Goal: Find specific page/section: Find specific page/section

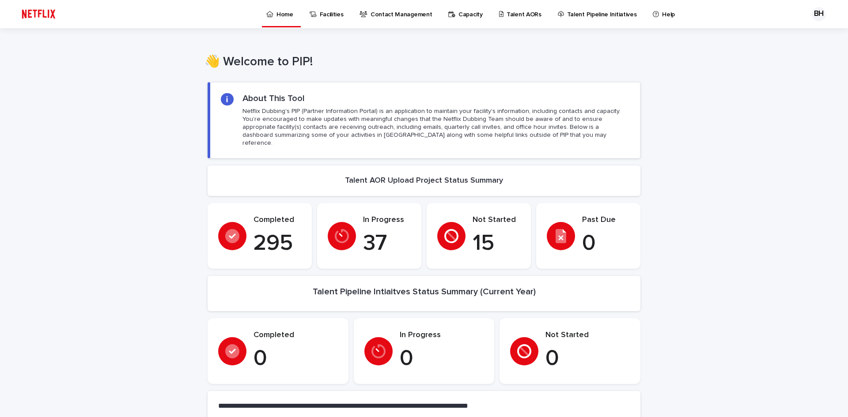
click at [567, 18] on p "Talent Pipeline Initiatives" at bounding box center [602, 9] width 70 height 19
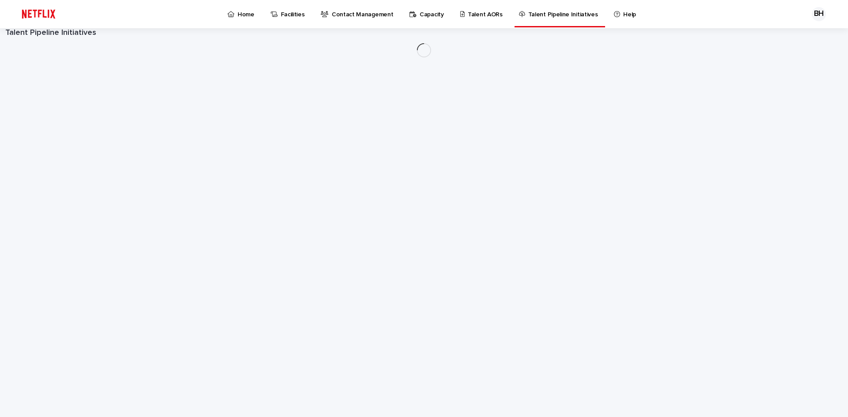
click at [522, 19] on link "Talent Pipeline Initiatives" at bounding box center [560, 13] width 84 height 26
click at [468, 15] on p "Talent AORs" at bounding box center [485, 9] width 35 height 19
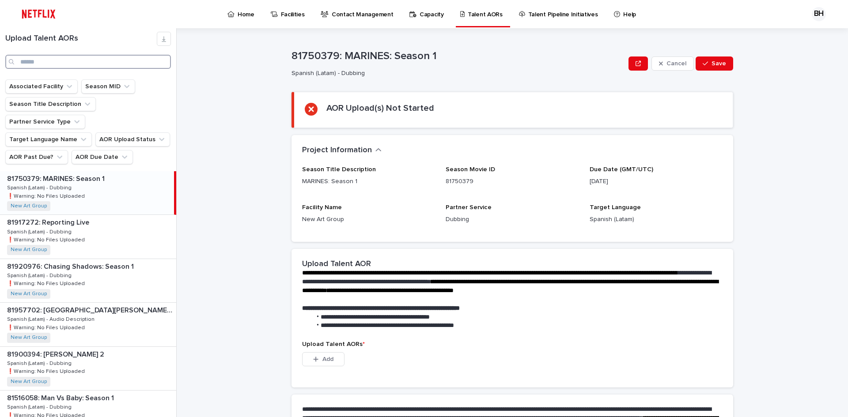
click at [87, 66] on input "Search" at bounding box center [88, 62] width 166 height 14
paste input "********"
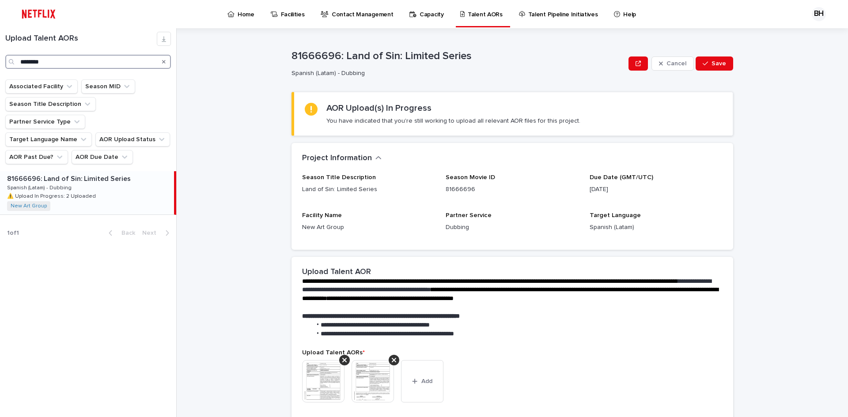
type input "********"
click at [118, 183] on div "81666696: Land of Sin: Limited Series 81666696: Land of Sin: Limited Series Spa…" at bounding box center [87, 192] width 174 height 43
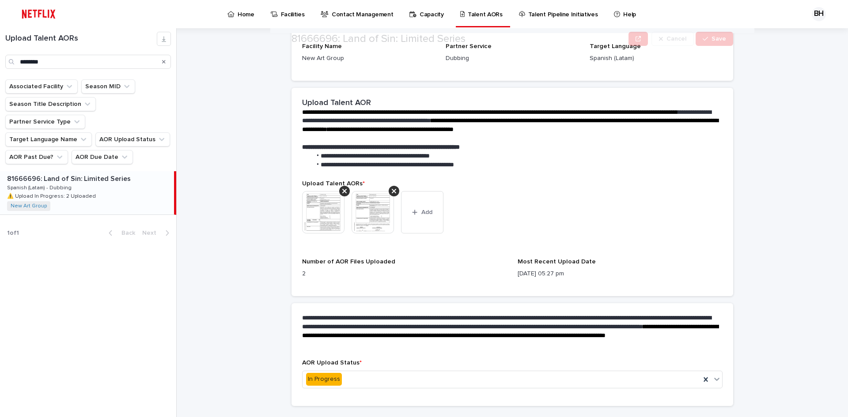
scroll to position [190, 0]
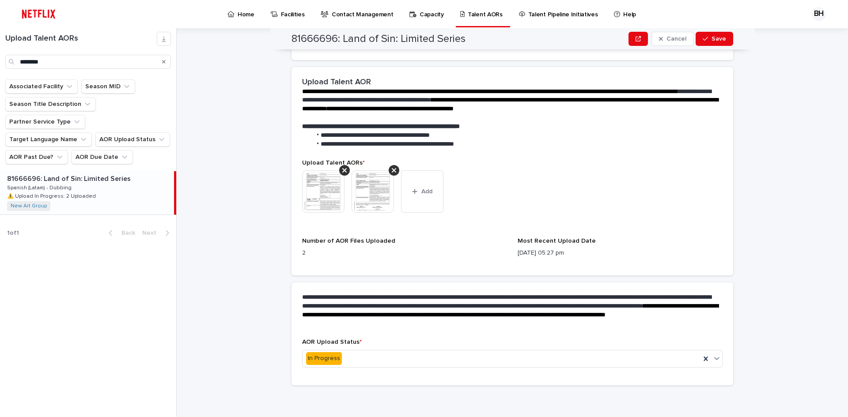
click at [321, 197] on img at bounding box center [323, 191] width 42 height 42
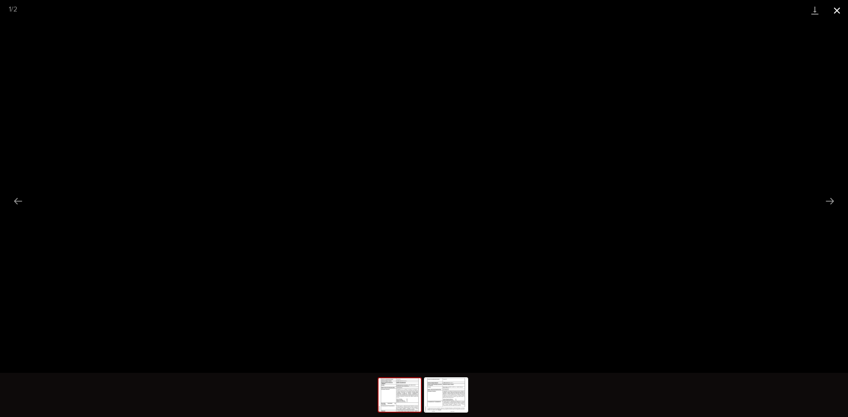
click at [843, 11] on button "Close gallery" at bounding box center [837, 10] width 22 height 21
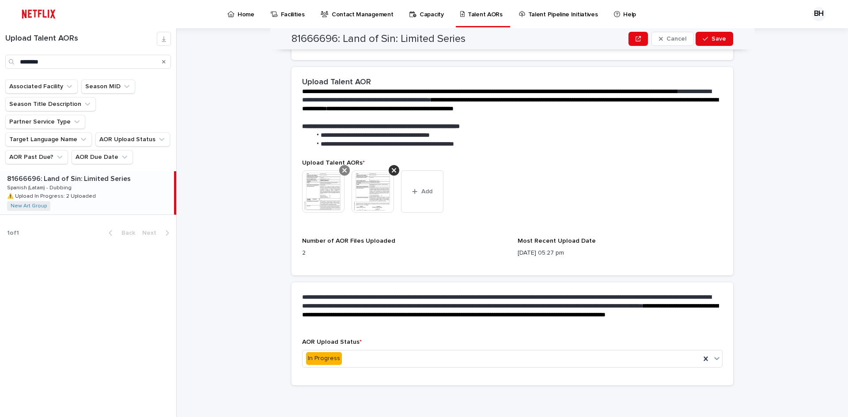
click at [346, 168] on div "Upload Talent AORs * This file cannot be opened Download File Add" at bounding box center [512, 193] width 420 height 68
click at [342, 172] on icon at bounding box center [344, 170] width 4 height 4
drag, startPoint x: 343, startPoint y: 170, endPoint x: 344, endPoint y: 182, distance: 12.4
click at [343, 169] on icon at bounding box center [344, 170] width 4 height 7
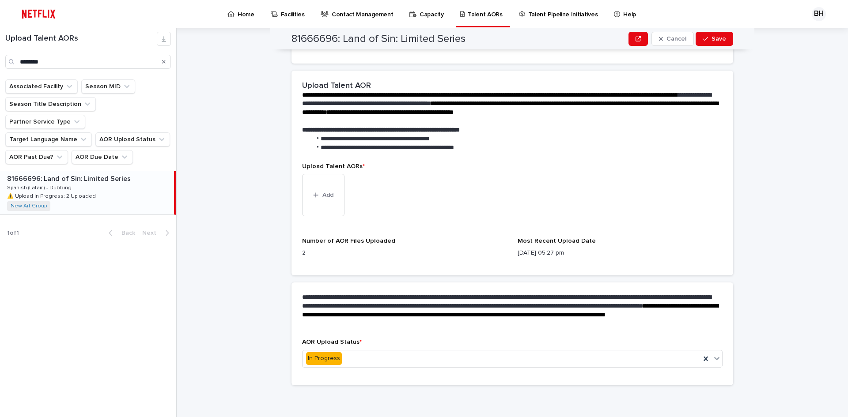
scroll to position [69, 0]
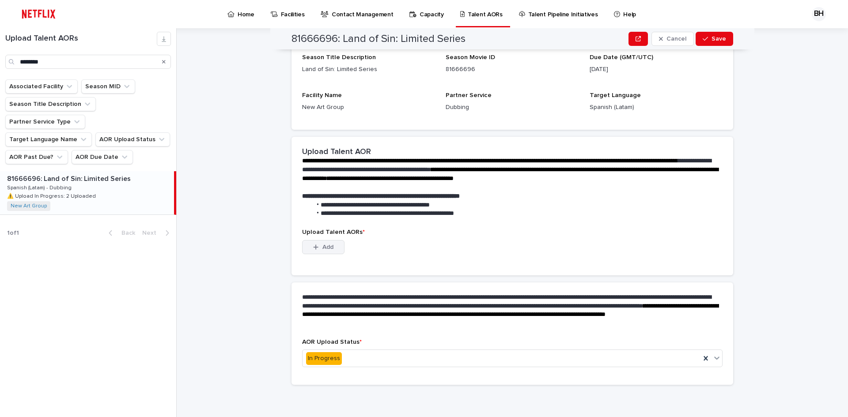
click at [325, 248] on span "Add" at bounding box center [327, 247] width 11 height 6
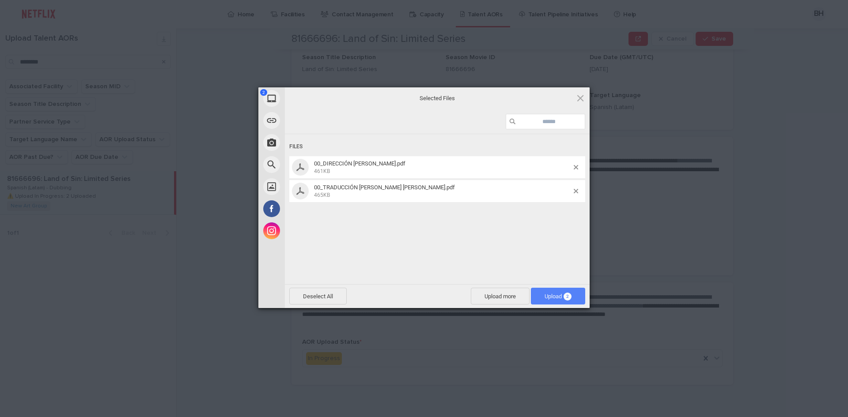
click at [542, 292] on span "Upload 2" at bounding box center [558, 296] width 54 height 17
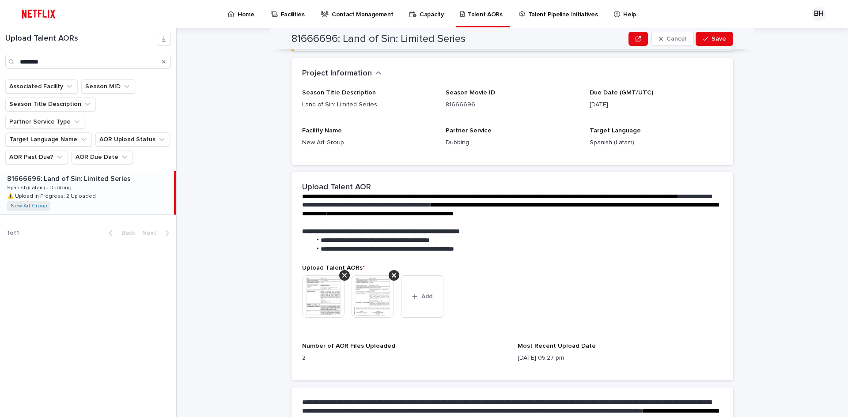
scroll to position [129, 0]
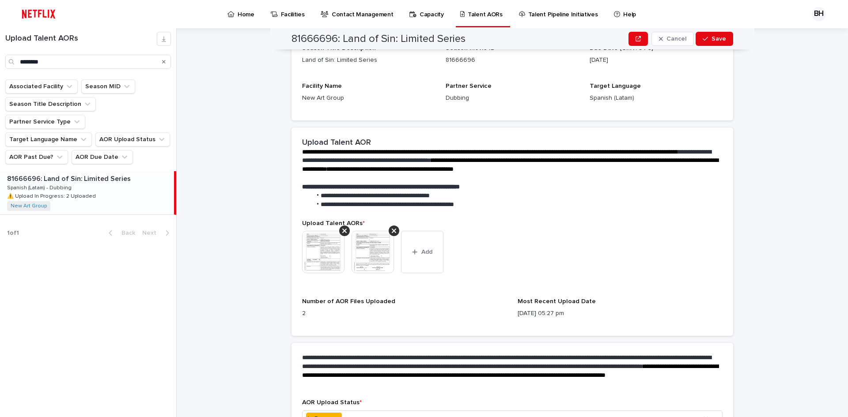
click at [318, 245] on img at bounding box center [323, 252] width 42 height 42
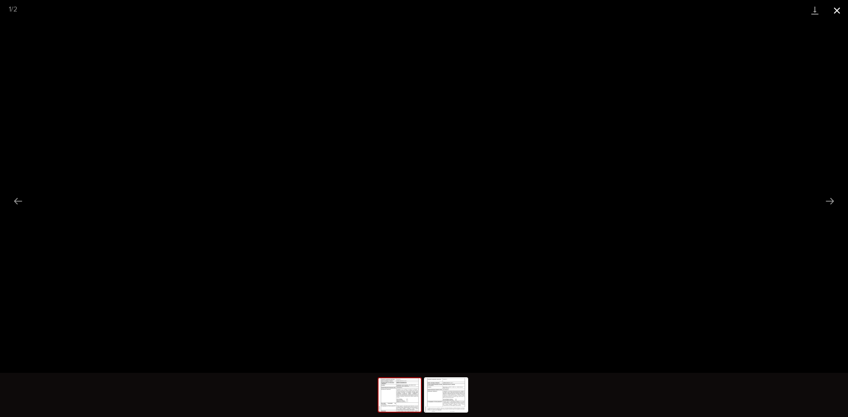
click at [839, 8] on button "Close gallery" at bounding box center [837, 10] width 22 height 21
